Goal: Task Accomplishment & Management: Manage account settings

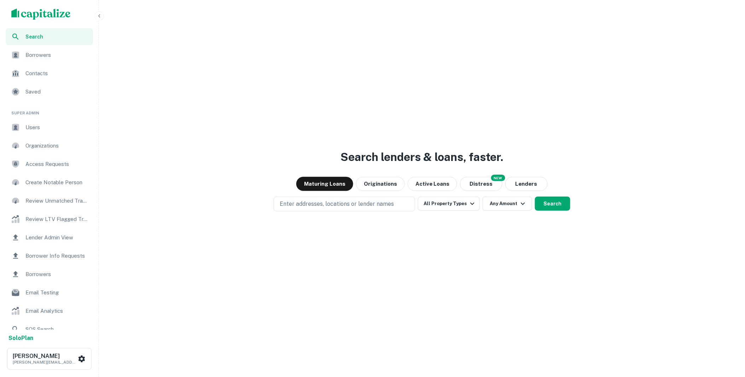
click at [63, 255] on span "Borrower Info Requests" at bounding box center [56, 256] width 63 height 8
